Goal: Information Seeking & Learning: Learn about a topic

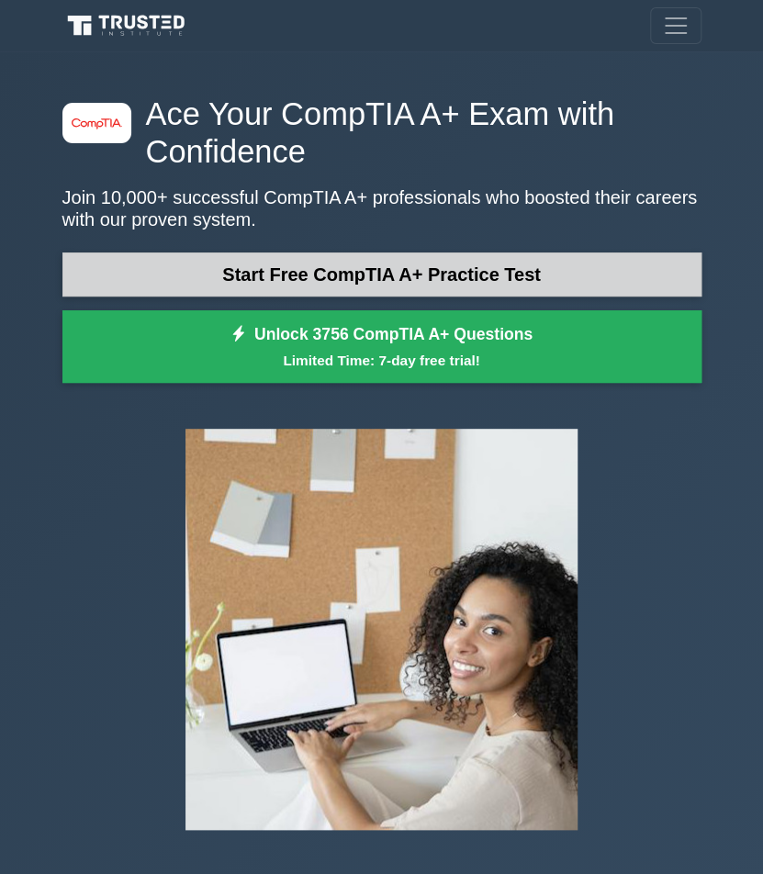
click at [402, 263] on link "Start Free CompTIA A+ Practice Test" at bounding box center [381, 274] width 639 height 44
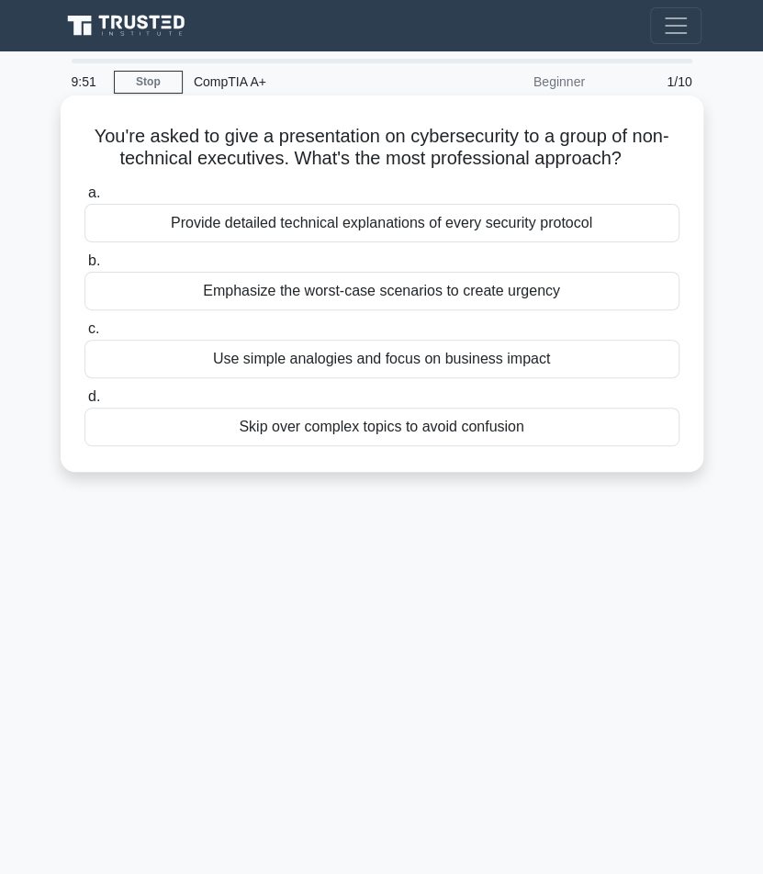
click at [337, 362] on div "Use simple analogies and focus on business impact" at bounding box center [381, 359] width 595 height 39
click at [84, 335] on input "c. Use simple analogies and focus on business impact" at bounding box center [84, 329] width 0 height 12
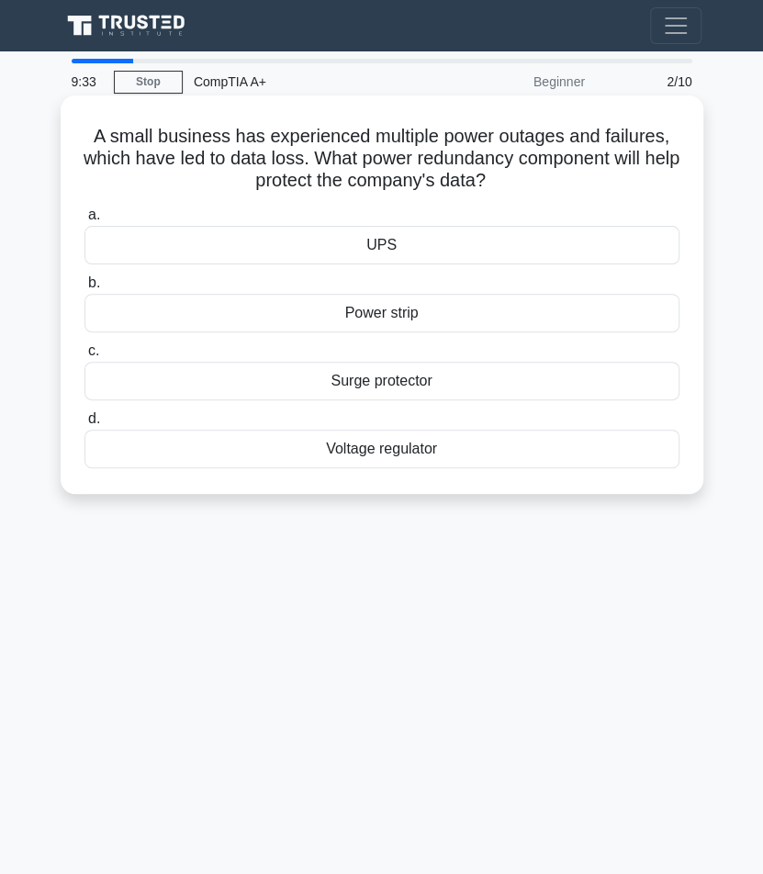
click at [385, 244] on div "UPS" at bounding box center [381, 245] width 595 height 39
click at [84, 221] on input "a. UPS" at bounding box center [84, 215] width 0 height 12
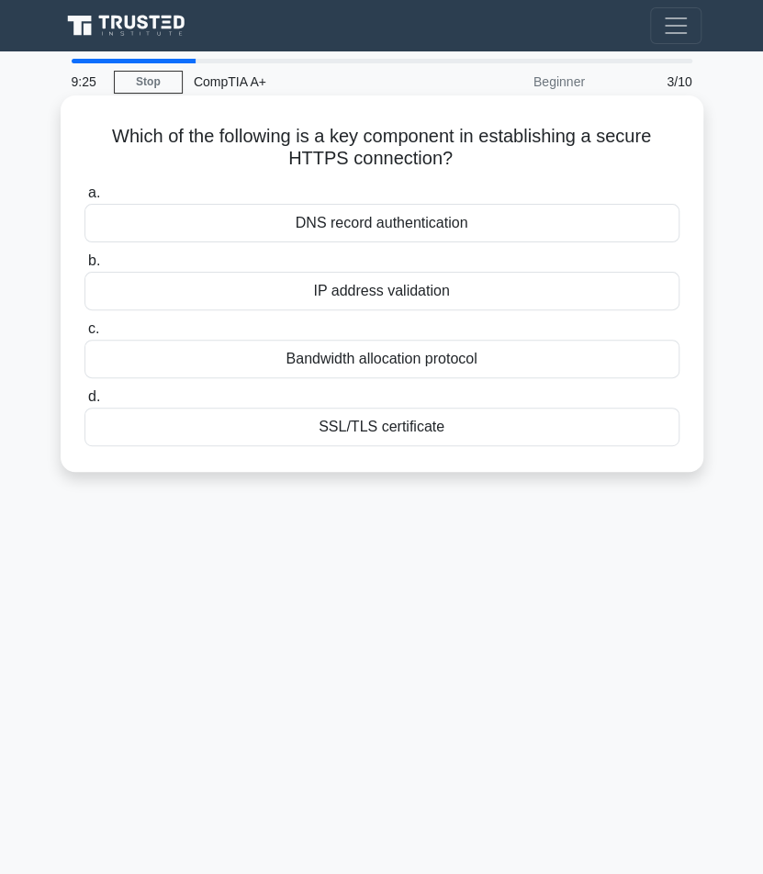
click at [352, 430] on div "SSL/TLS certificate" at bounding box center [381, 427] width 595 height 39
click at [84, 403] on input "d. SSL/TLS certificate" at bounding box center [84, 397] width 0 height 12
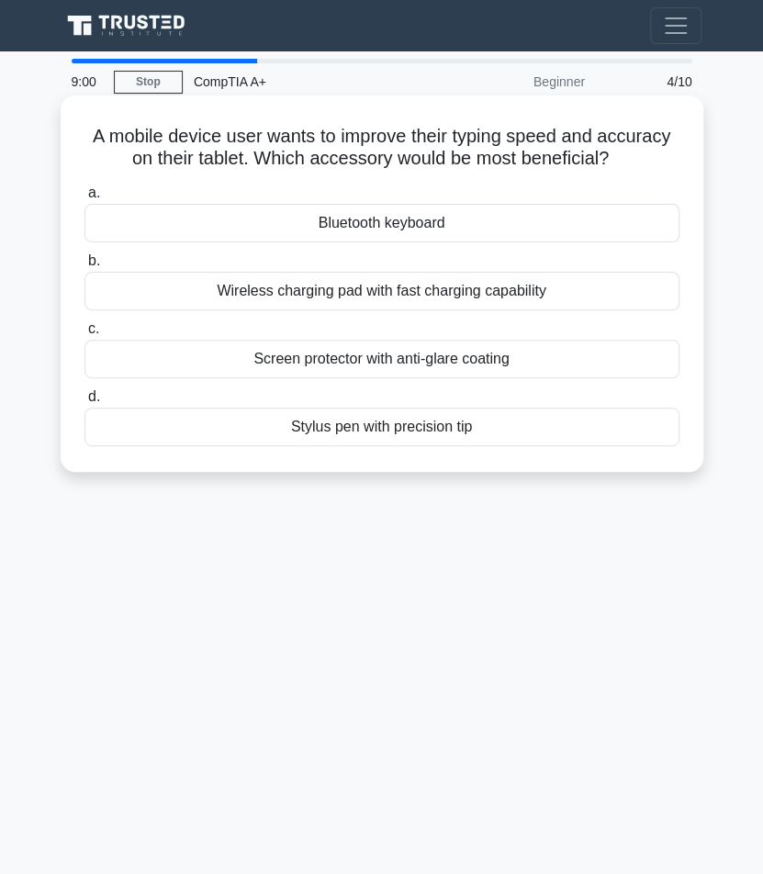
click at [393, 218] on div "Bluetooth keyboard" at bounding box center [381, 223] width 595 height 39
click at [84, 199] on input "a. Bluetooth keyboard" at bounding box center [84, 193] width 0 height 12
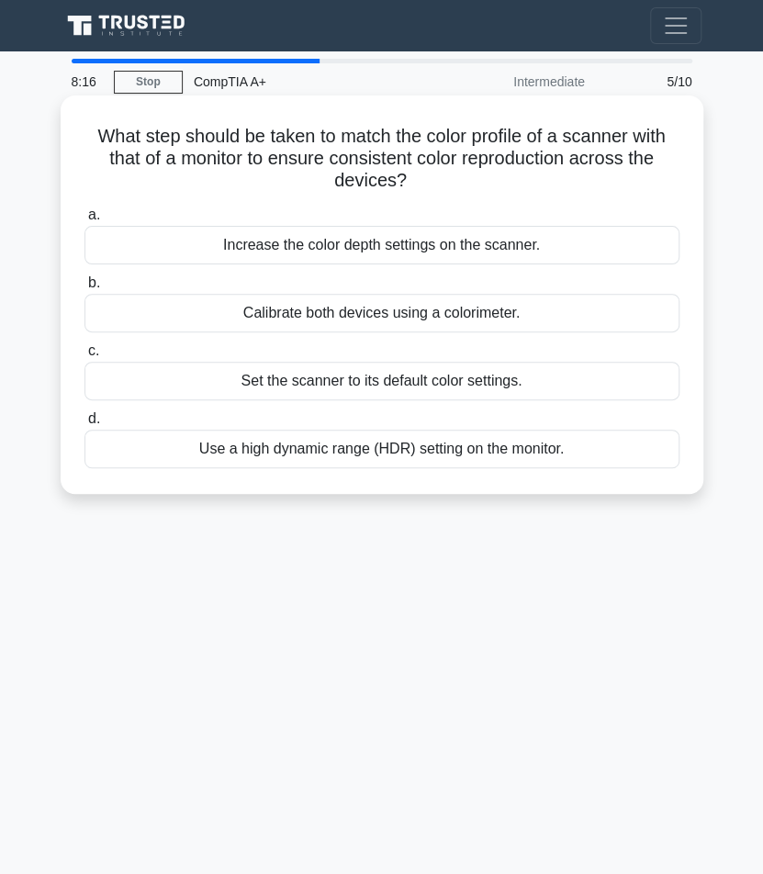
click at [441, 311] on div "Calibrate both devices using a colorimeter." at bounding box center [381, 313] width 595 height 39
click at [84, 289] on input "b. Calibrate both devices using a colorimeter." at bounding box center [84, 283] width 0 height 12
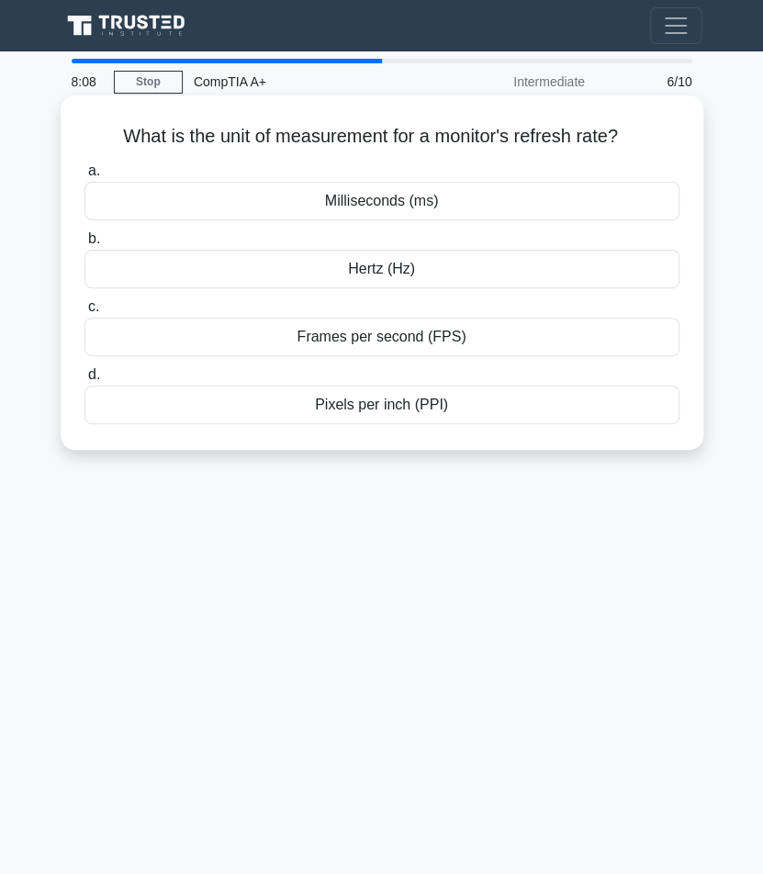
click at [406, 269] on div "Hertz (Hz)" at bounding box center [381, 269] width 595 height 39
click at [84, 245] on input "b. Hertz (Hz)" at bounding box center [84, 239] width 0 height 12
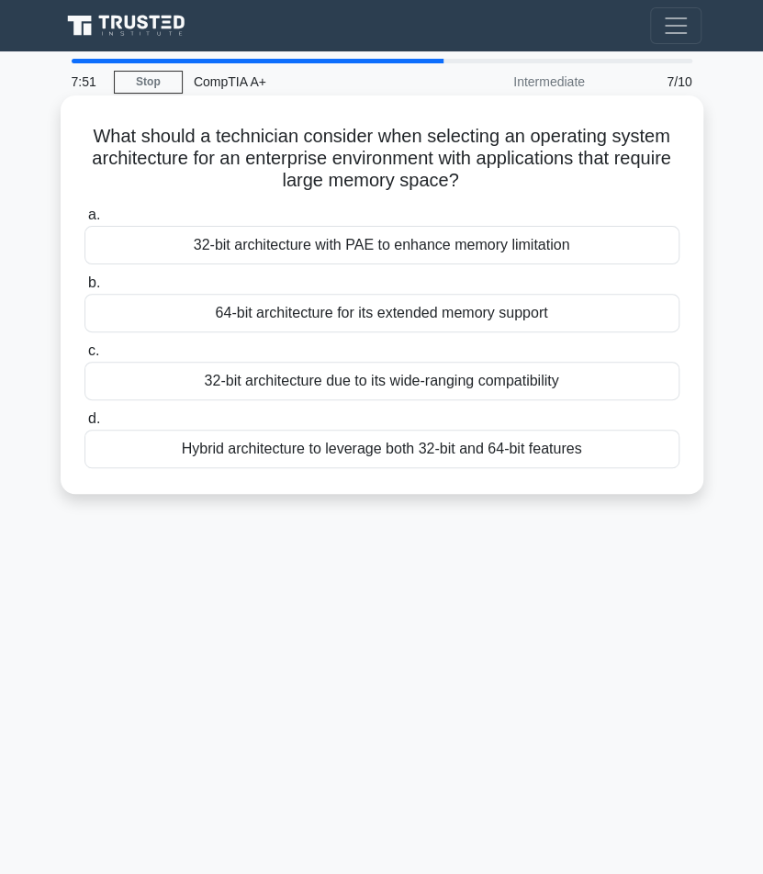
click at [399, 304] on div "64-bit architecture for its extended memory support" at bounding box center [381, 313] width 595 height 39
click at [84, 289] on input "b. 64-bit architecture for its extended memory support" at bounding box center [84, 283] width 0 height 12
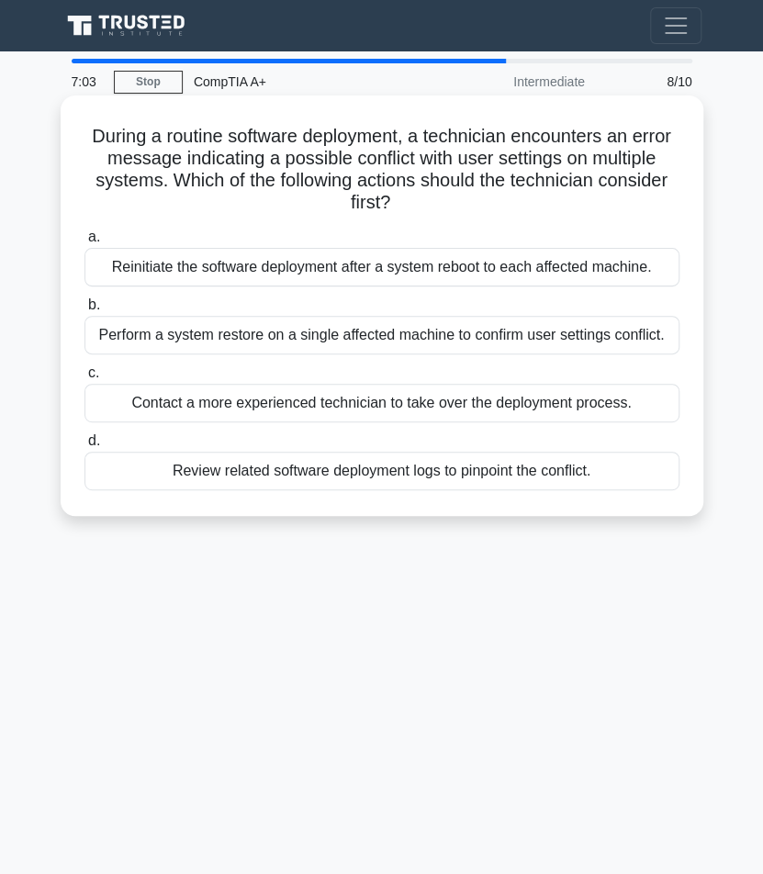
click at [394, 342] on div "Perform a system restore on a single affected machine to confirm user settings …" at bounding box center [381, 335] width 595 height 39
click at [84, 311] on input "b. Perform a system restore on a single affected machine to confirm user settin…" at bounding box center [84, 305] width 0 height 12
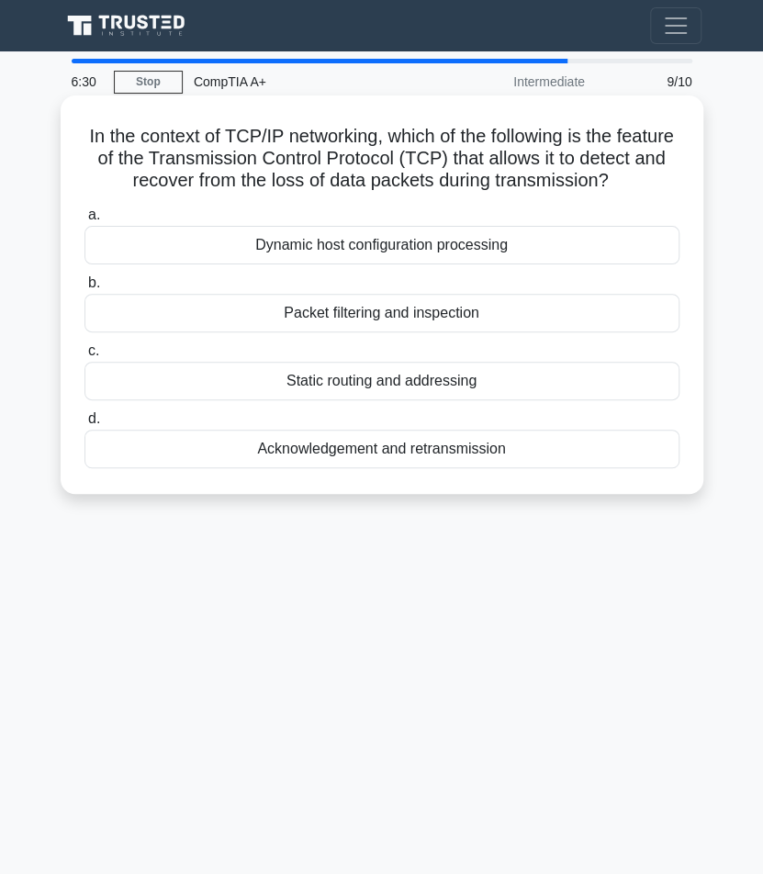
click at [457, 264] on div "Dynamic host configuration processing" at bounding box center [381, 245] width 595 height 39
click at [84, 221] on input "a. Dynamic host configuration processing" at bounding box center [84, 215] width 0 height 12
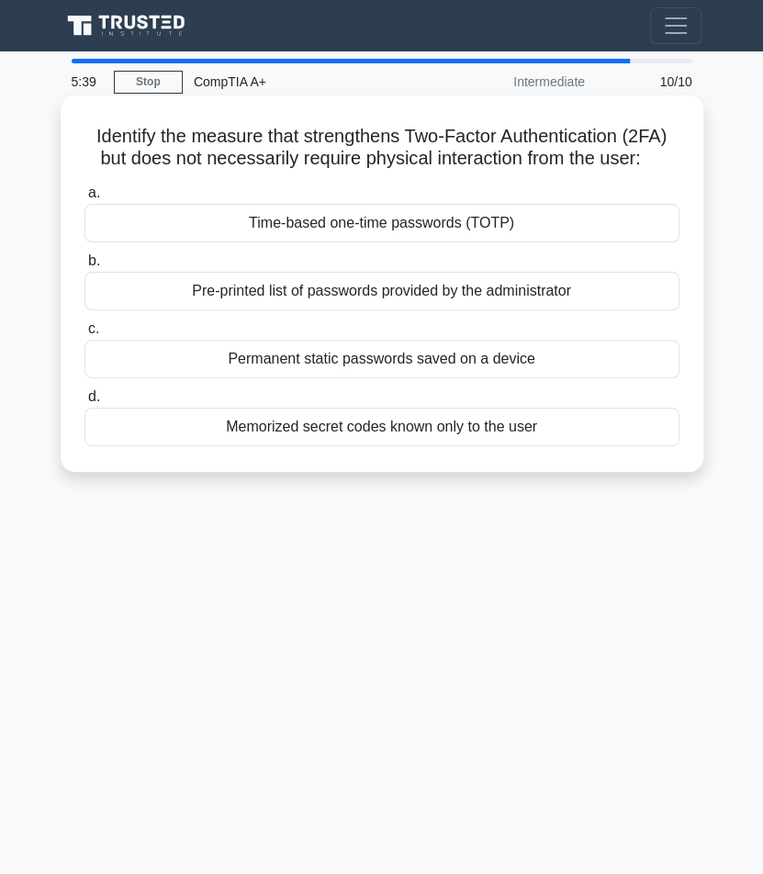
click at [461, 427] on div "Memorized secret codes known only to the user" at bounding box center [381, 427] width 595 height 39
click at [84, 403] on input "d. Memorized secret codes known only to the user" at bounding box center [84, 397] width 0 height 12
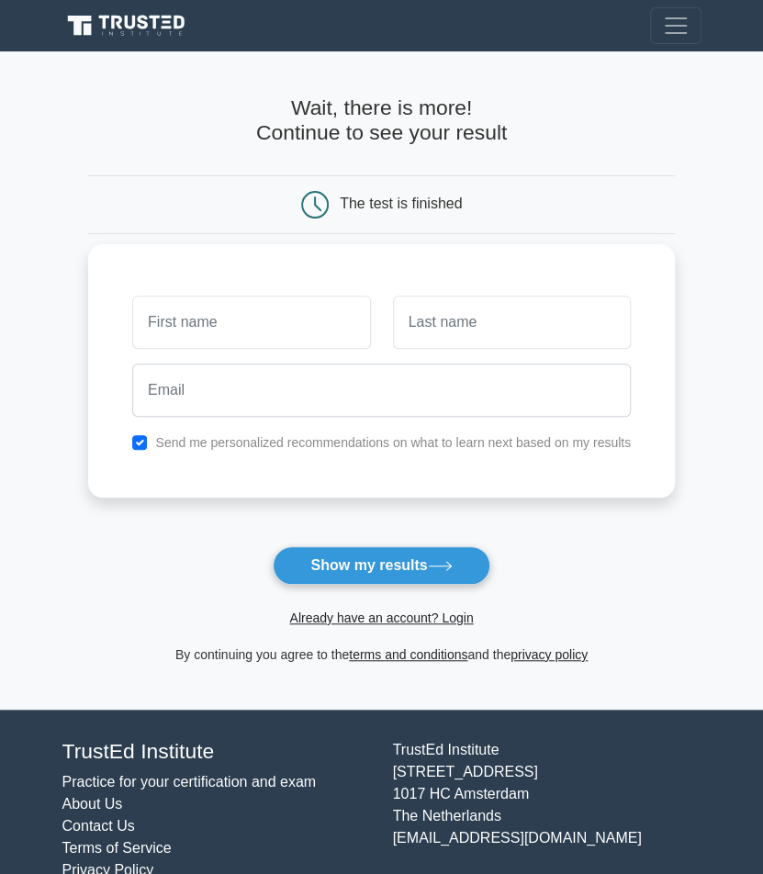
click at [313, 336] on input "text" at bounding box center [251, 322] width 238 height 53
type input "[PERSON_NAME]"
type input "Gomez"
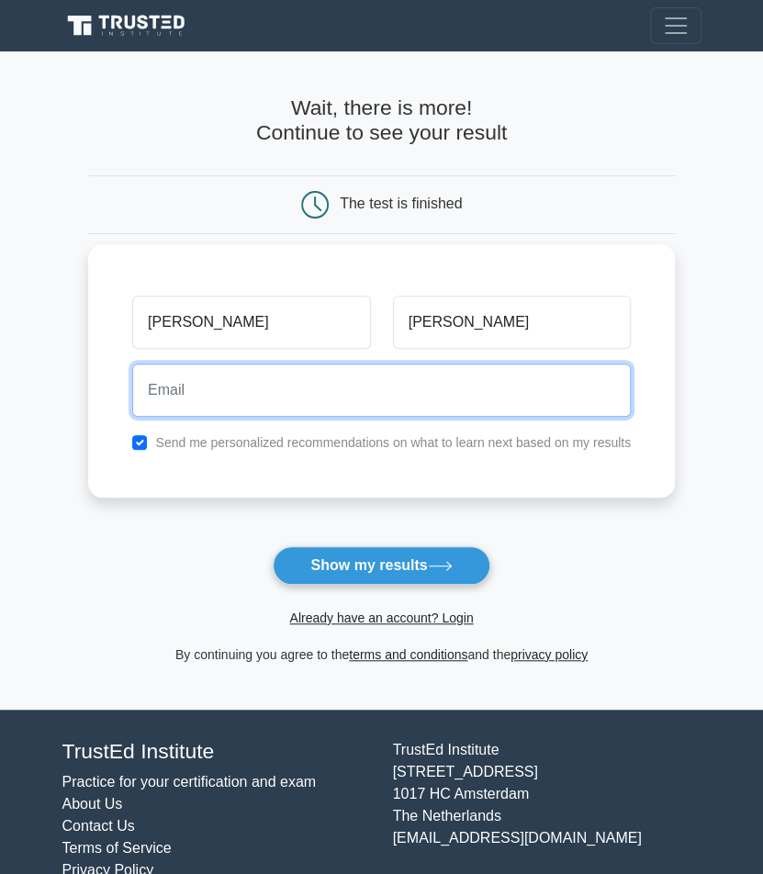
click at [307, 405] on input "email" at bounding box center [381, 389] width 498 height 53
type input "gomezrussell251@gmail.com"
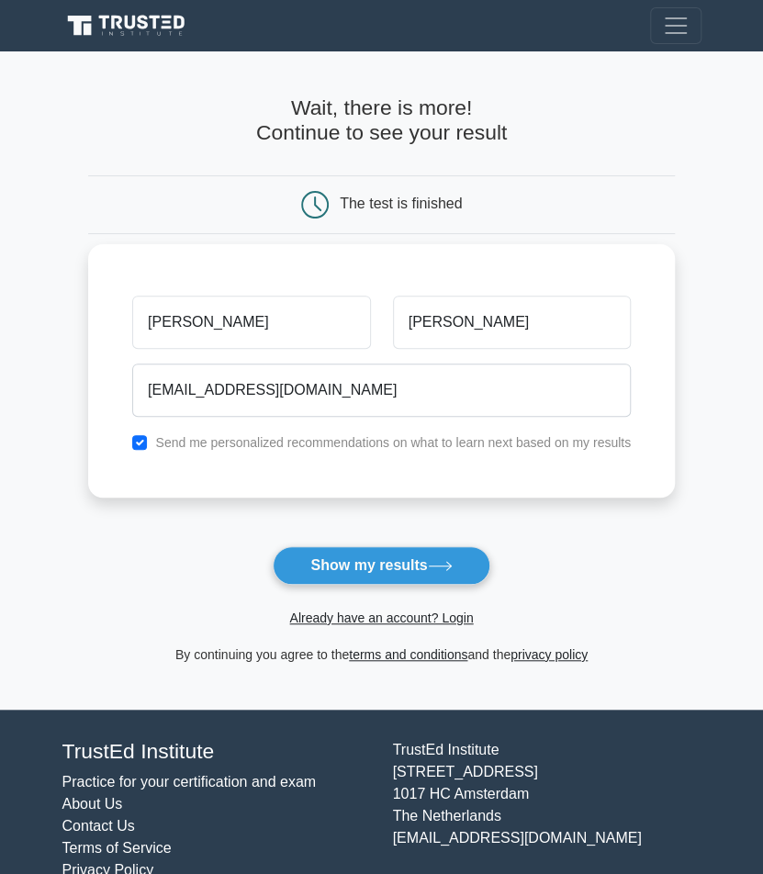
click at [307, 440] on label "Send me personalized recommendations on what to learn next based on my results" at bounding box center [392, 442] width 475 height 15
click at [144, 437] on input "checkbox" at bounding box center [139, 442] width 15 height 15
checkbox input "false"
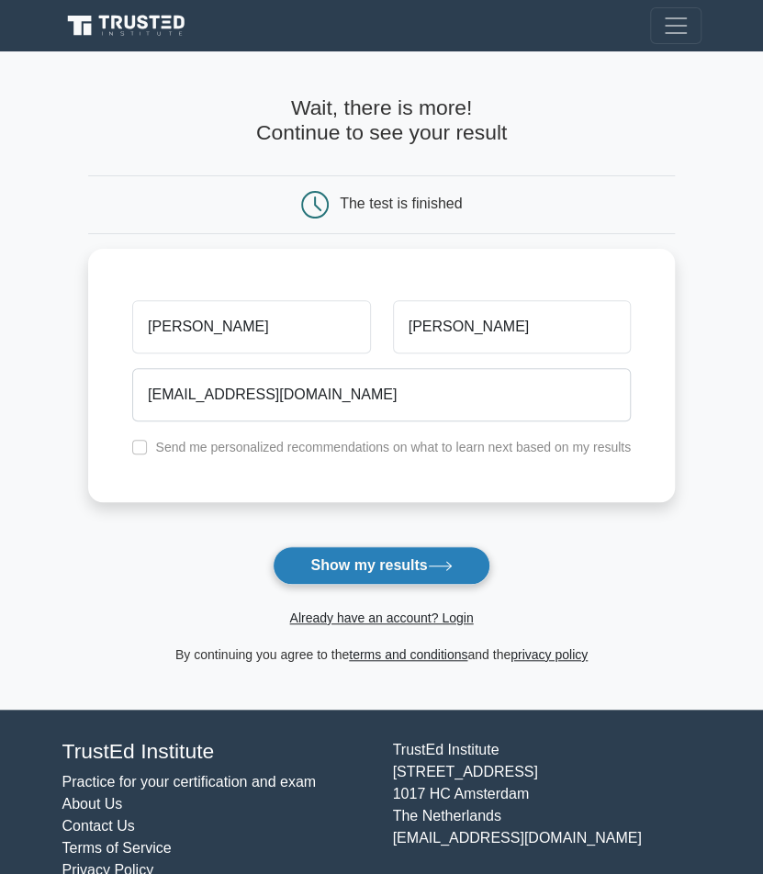
click at [408, 552] on button "Show my results" at bounding box center [381, 565] width 217 height 39
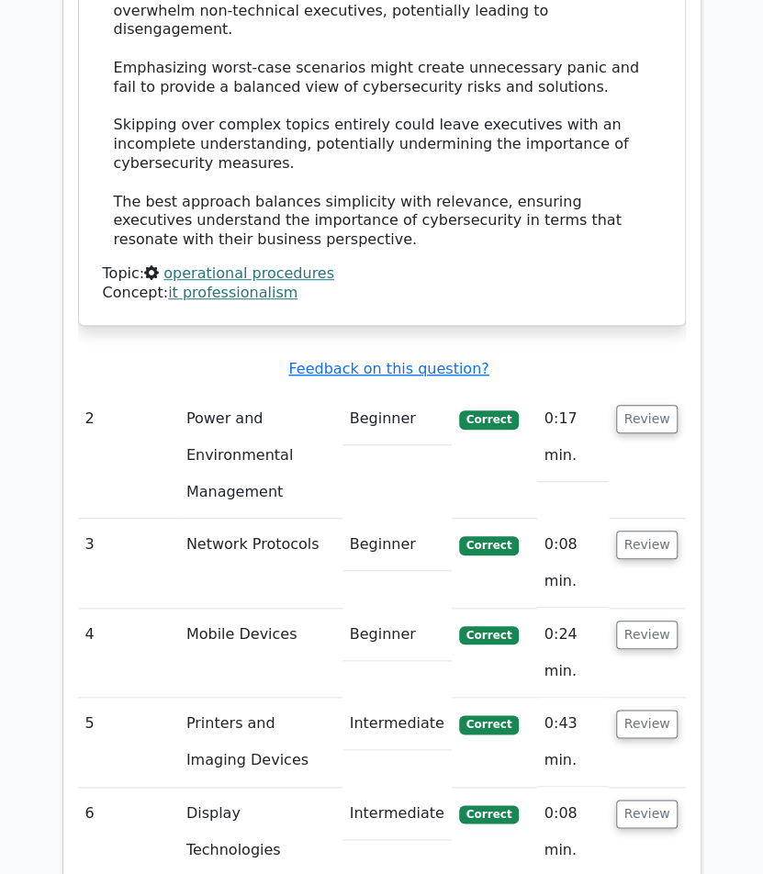
scroll to position [2468, 0]
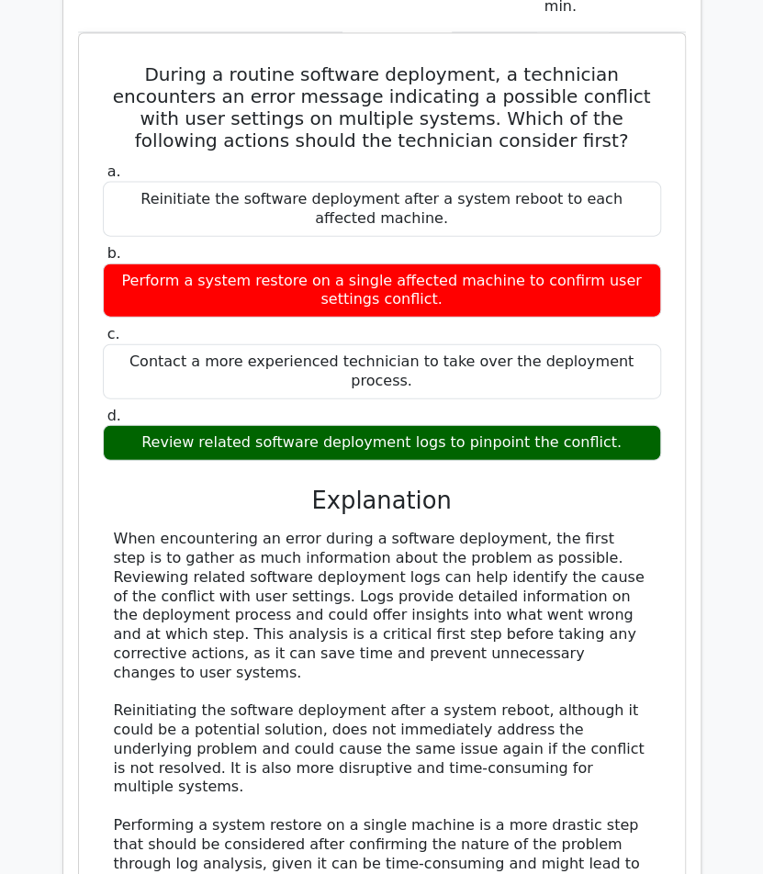
scroll to position [3490, 0]
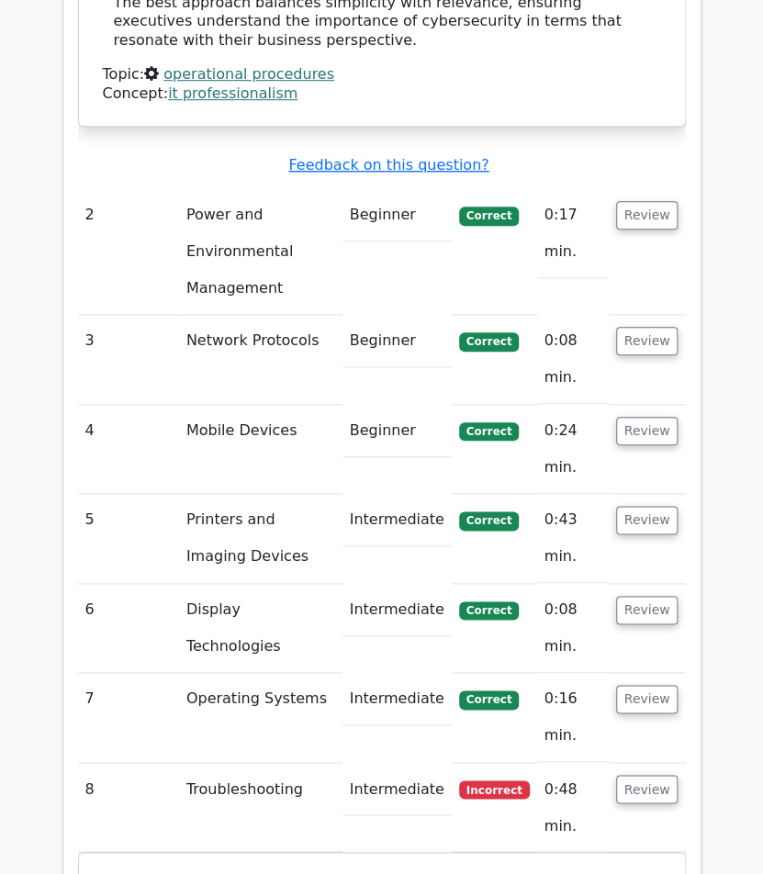
scroll to position [2669, 0]
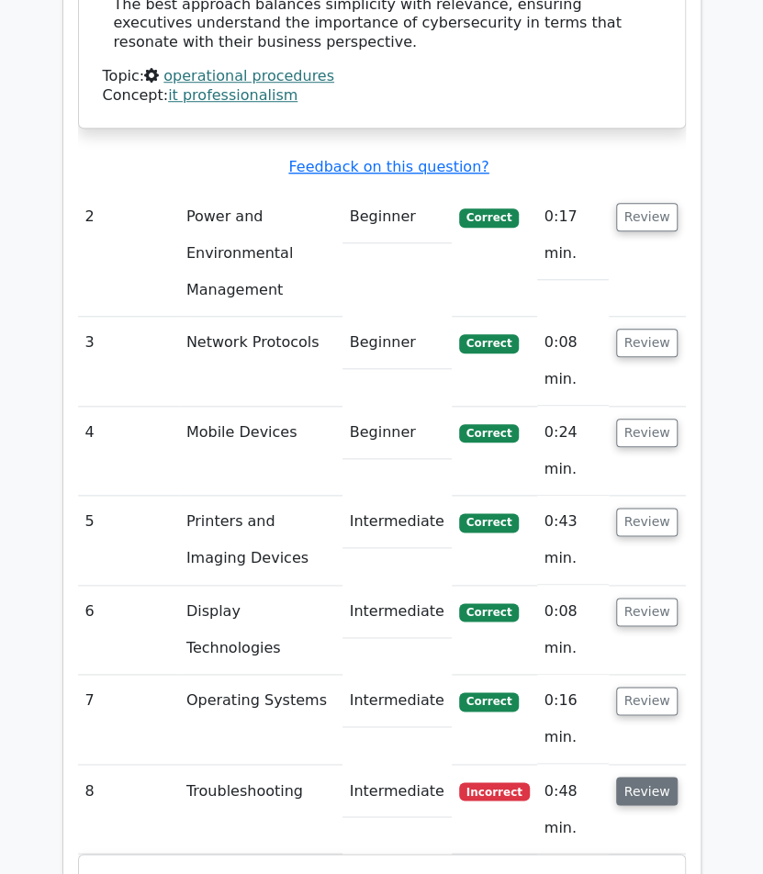
click at [658, 776] on button "Review" at bounding box center [647, 790] width 62 height 28
click at [664, 865] on button "Review" at bounding box center [647, 879] width 62 height 28
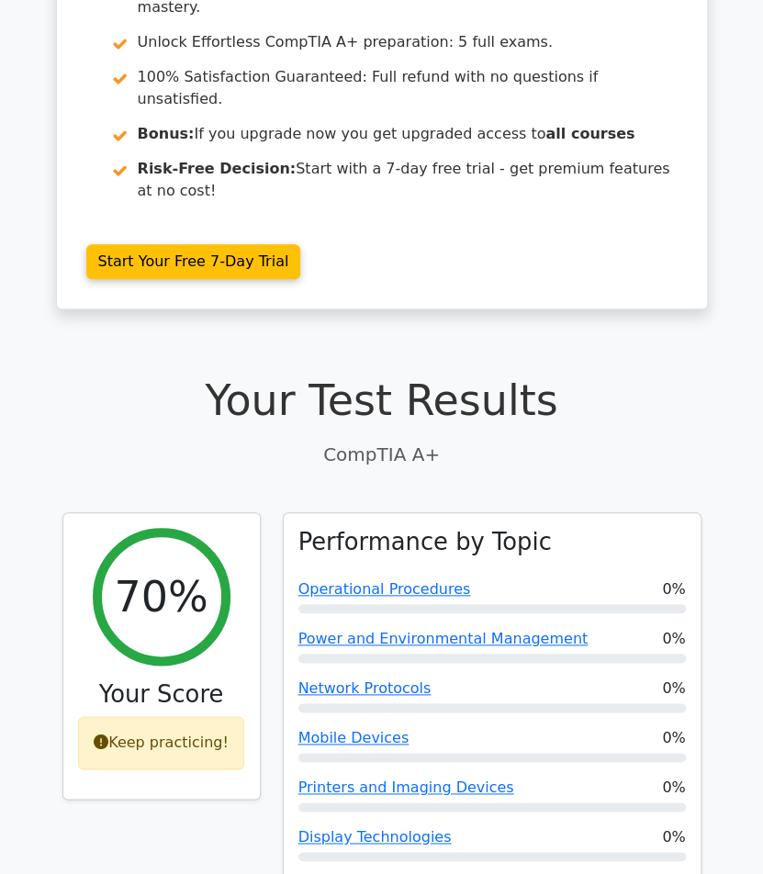
scroll to position [0, 0]
